Goal: Navigation & Orientation: Find specific page/section

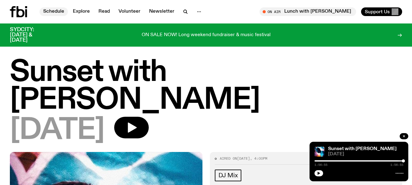
click at [49, 8] on link "Schedule" at bounding box center [53, 11] width 28 height 9
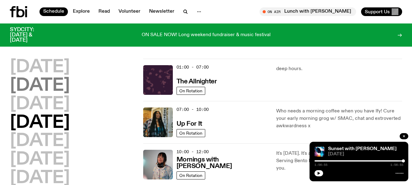
click at [58, 83] on h2 "[DATE]" at bounding box center [40, 85] width 60 height 17
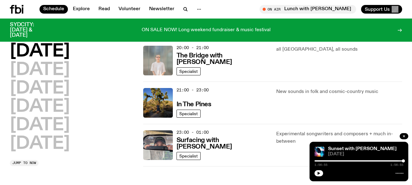
scroll to position [326, 0]
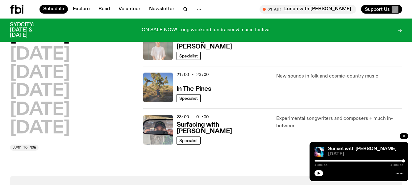
click at [163, 84] on img at bounding box center [158, 88] width 30 height 30
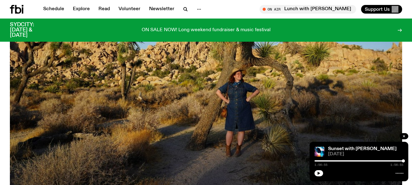
scroll to position [215, 0]
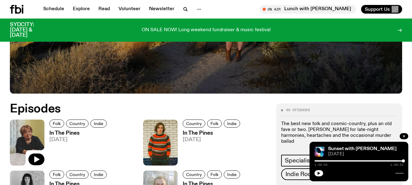
click at [30, 135] on img at bounding box center [27, 142] width 35 height 46
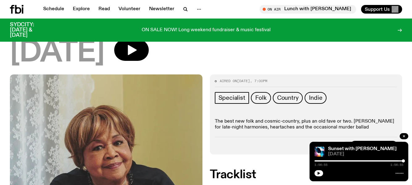
scroll to position [29, 0]
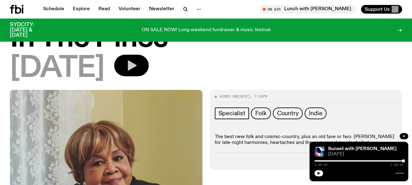
click at [137, 65] on icon "button" at bounding box center [132, 65] width 9 height 10
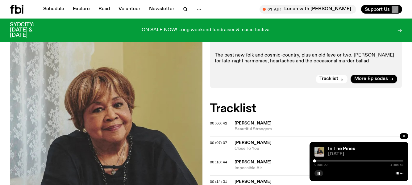
scroll to position [122, 0]
